Goal: Information Seeking & Learning: Find specific fact

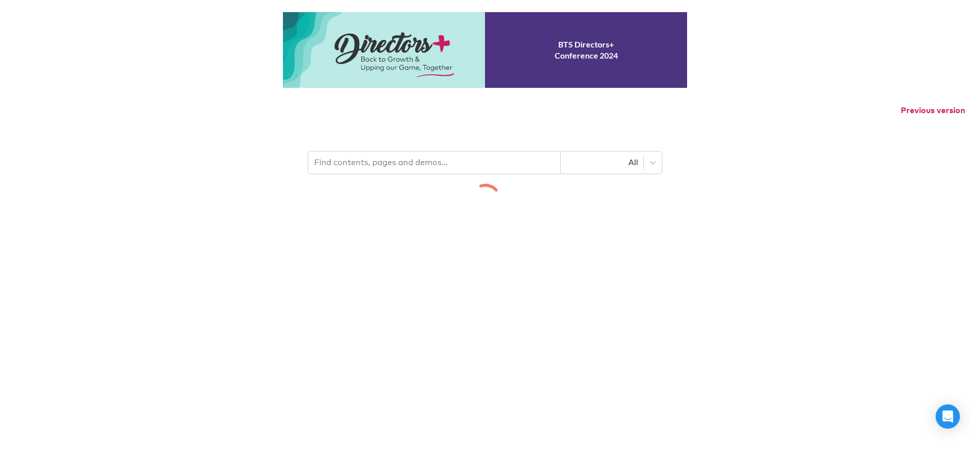
click at [399, 121] on p "Previous version" at bounding box center [485, 110] width 970 height 21
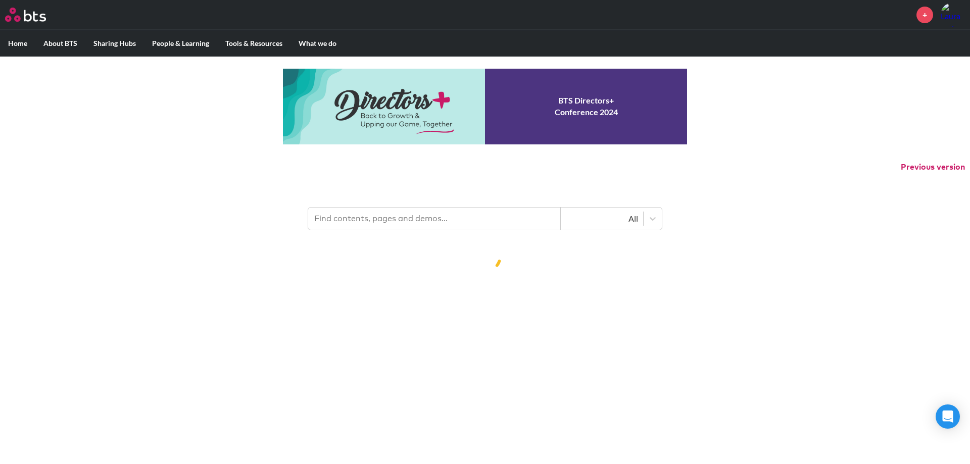
click at [376, 216] on input "text" at bounding box center [434, 219] width 253 height 22
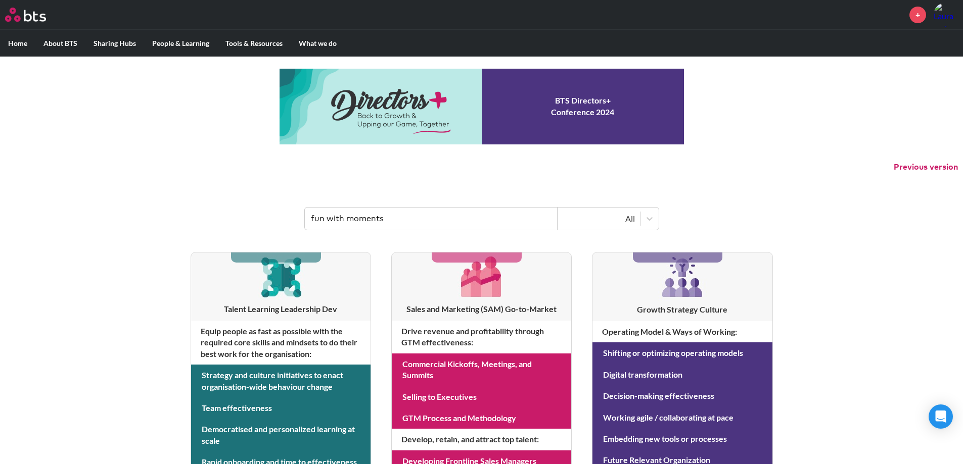
type input "fun with moments"
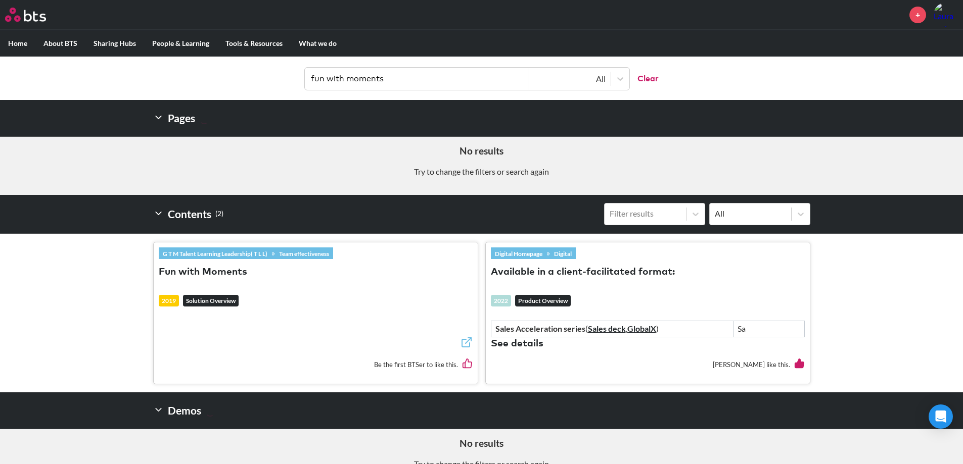
scroll to position [152, 0]
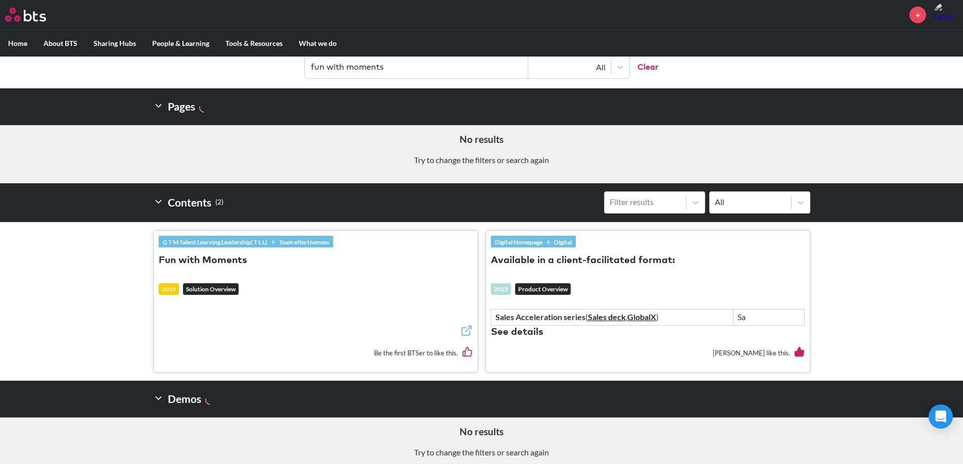
click at [232, 258] on button "Fun with Moments" at bounding box center [203, 261] width 88 height 14
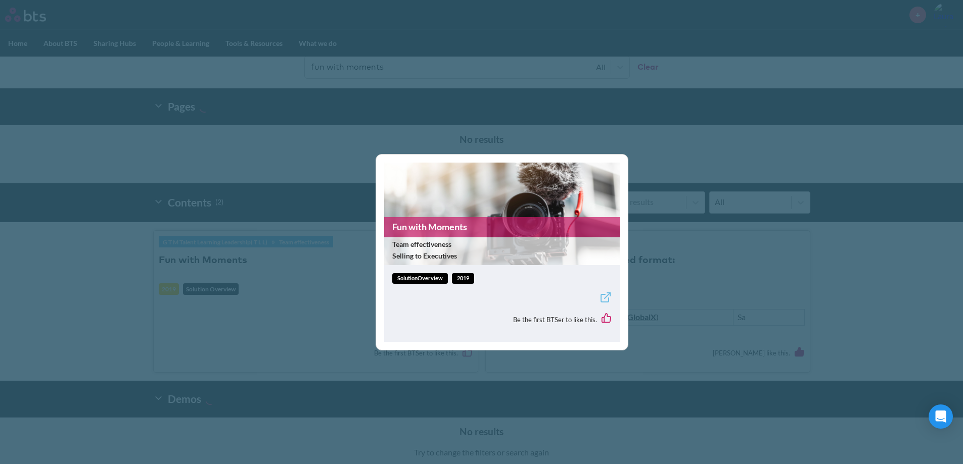
click at [403, 279] on span "solutionOverview" at bounding box center [420, 278] width 56 height 11
drag, startPoint x: 428, startPoint y: 239, endPoint x: 428, endPoint y: 247, distance: 8.6
click at [428, 240] on p "Team effectiveness Selling to Executives" at bounding box center [502, 252] width 236 height 28
click at [428, 257] on span "Selling to Executives" at bounding box center [500, 256] width 217 height 10
click at [352, 191] on div "Fun with Moments Team effectiveness Selling to Executives solutionOverview 2019…" at bounding box center [481, 232] width 963 height 464
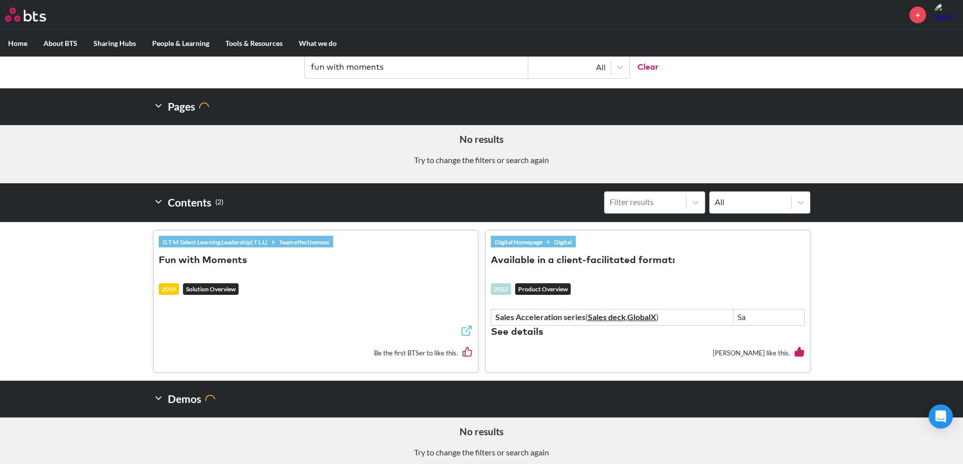
click at [219, 289] on em "Solution Overview" at bounding box center [211, 290] width 56 height 12
click at [216, 258] on button "Fun with Moments" at bounding box center [203, 261] width 88 height 14
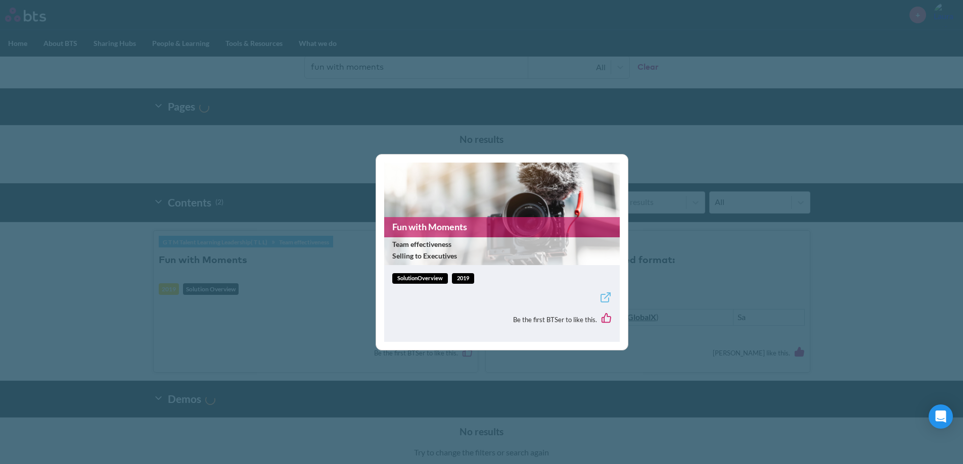
click at [433, 276] on span "solutionOverview" at bounding box center [420, 278] width 56 height 11
click at [437, 225] on link "Fun with Moments" at bounding box center [502, 227] width 236 height 20
